Goal: Unclear

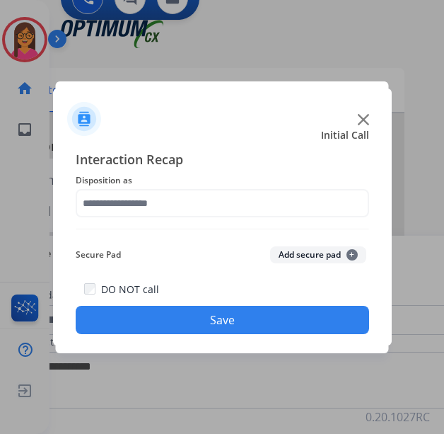
scroll to position [0, 4]
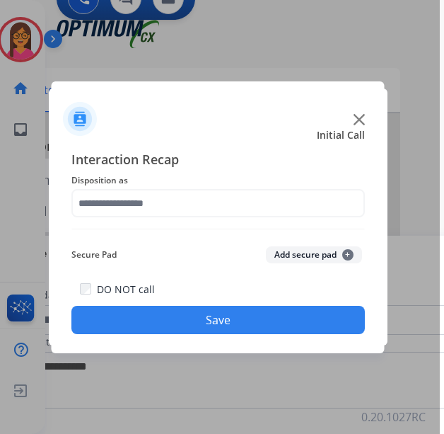
click at [361, 121] on img at bounding box center [359, 119] width 11 height 11
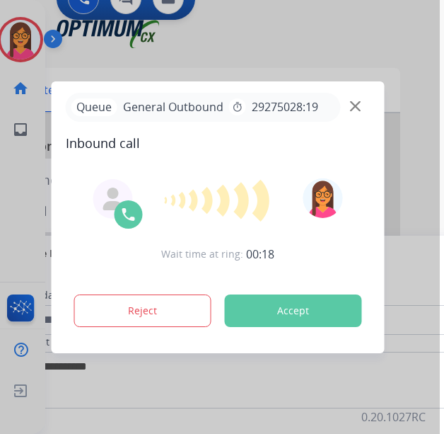
click at [351, 109] on img at bounding box center [355, 105] width 11 height 11
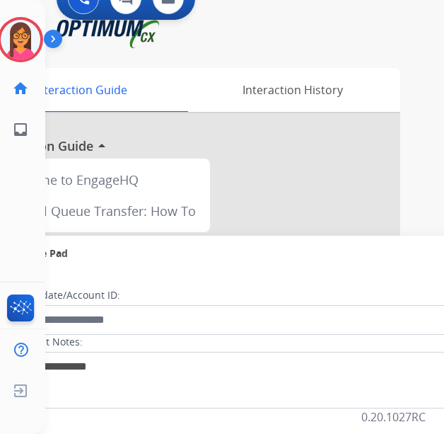
click at [351, 109] on div "Interaction History" at bounding box center [293, 90] width 216 height 44
